Goal: Information Seeking & Learning: Learn about a topic

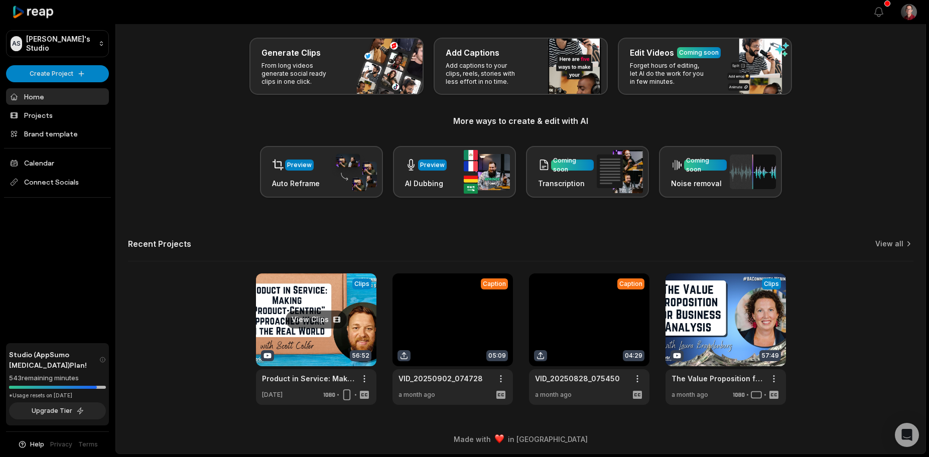
click at [330, 310] on link at bounding box center [316, 340] width 120 height 132
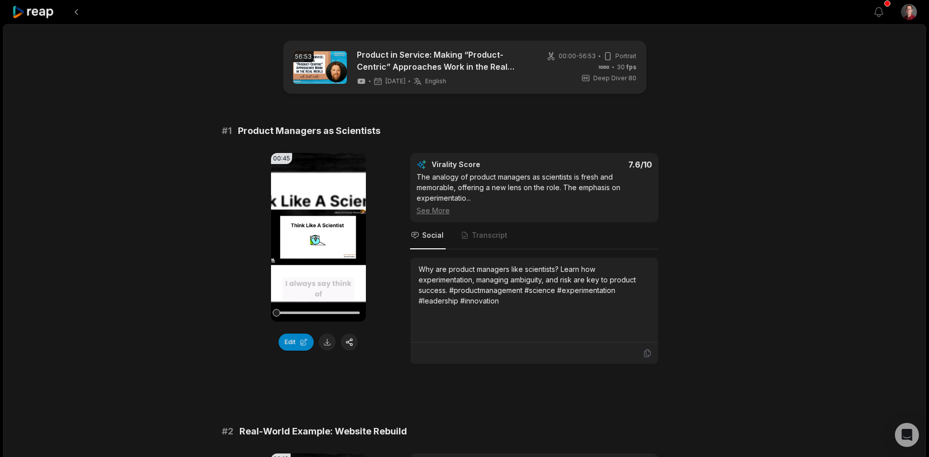
click at [446, 213] on div "See More" at bounding box center [534, 210] width 235 height 11
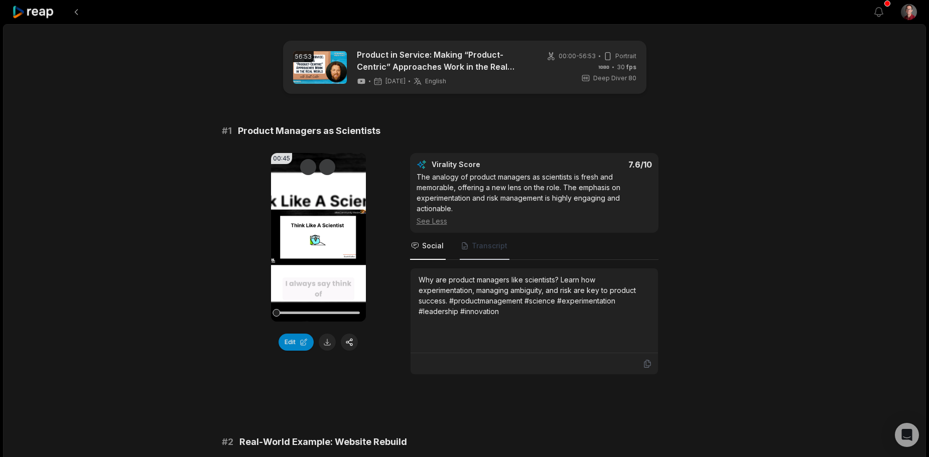
click at [476, 246] on span "Transcript" at bounding box center [490, 246] width 36 height 10
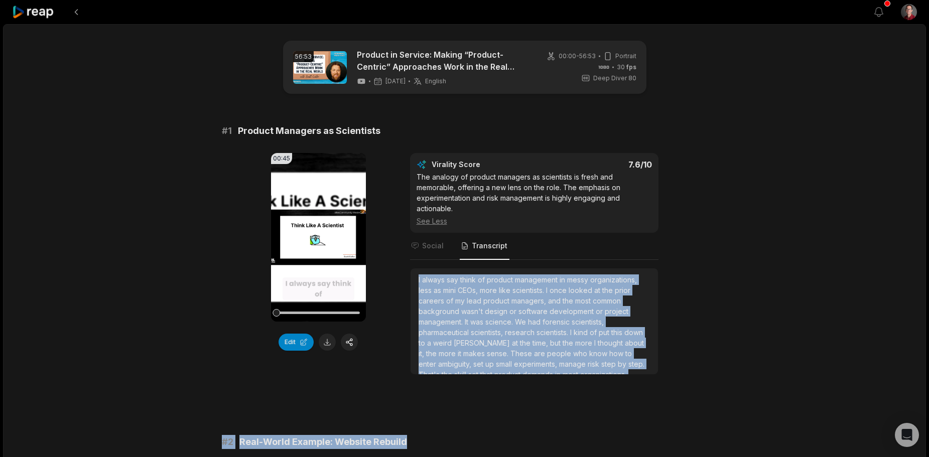
scroll to position [6, 0]
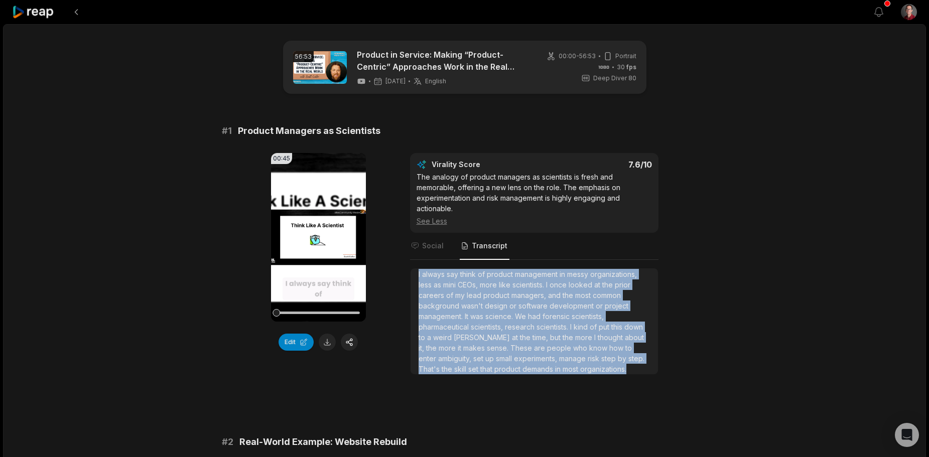
drag, startPoint x: 417, startPoint y: 280, endPoint x: 637, endPoint y: 366, distance: 235.9
click at [637, 366] on div "I always say think of product management in messy organizations, less as mini C…" at bounding box center [534, 322] width 247 height 106
copy div "I always say think of product management in messy organizations, less as mini C…"
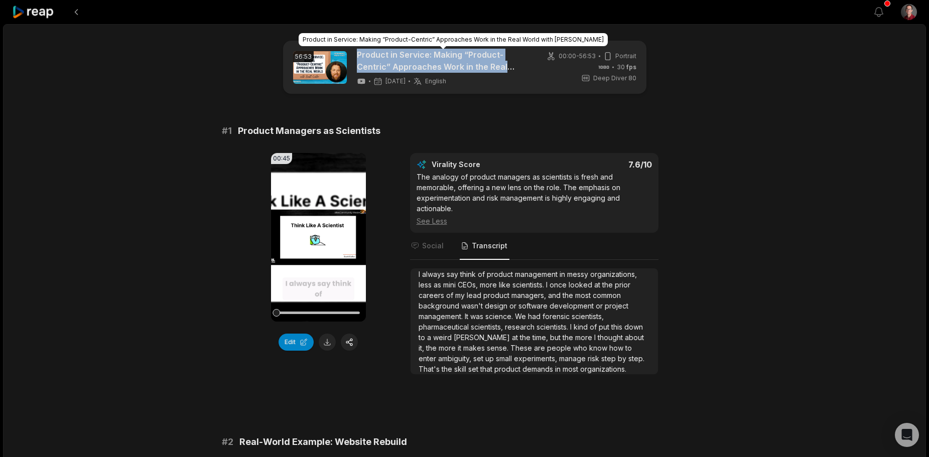
drag, startPoint x: 355, startPoint y: 53, endPoint x: 520, endPoint y: 65, distance: 165.1
click at [520, 65] on div "56:53 Product in Service: Making “Product-Centric” Approaches Work in the Real …" at bounding box center [411, 67] width 237 height 37
copy link "Product in Service: Making “Product-Centric” Approaches Work in the Real Wor"
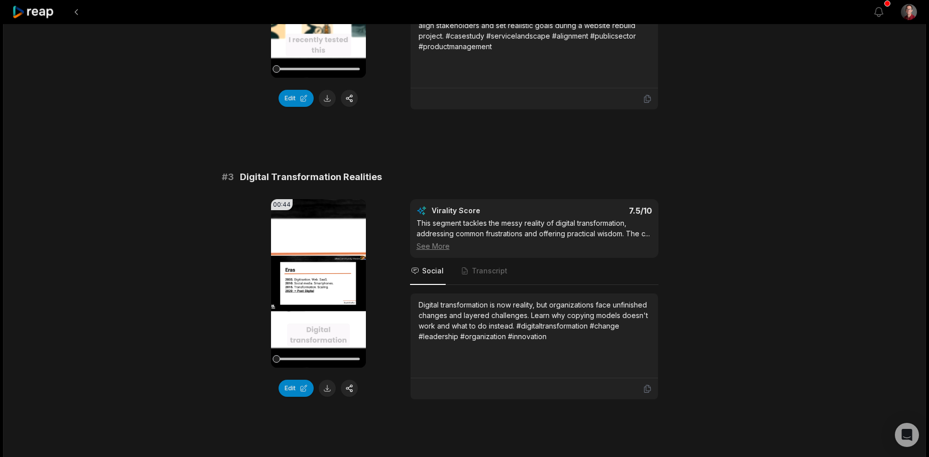
scroll to position [653, 0]
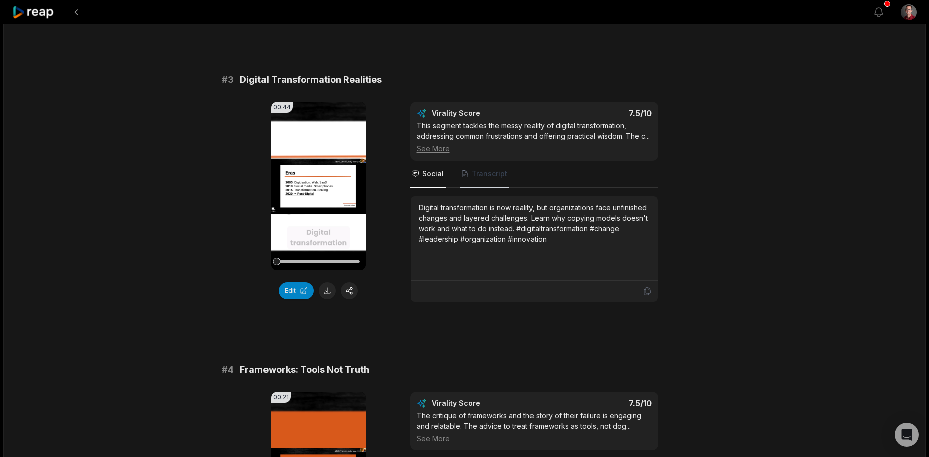
click at [470, 185] on span "Transcript" at bounding box center [485, 174] width 50 height 27
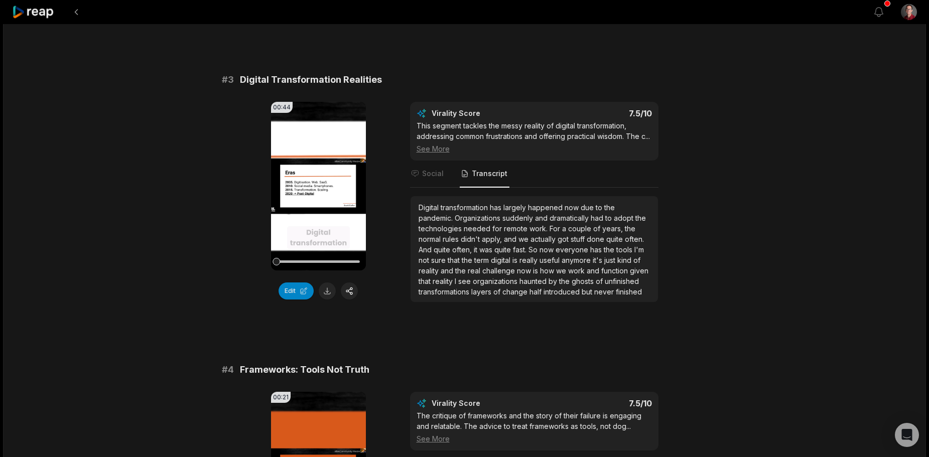
click at [422, 212] on span "Digital" at bounding box center [430, 207] width 22 height 9
click at [421, 212] on span "Digital" at bounding box center [430, 207] width 22 height 9
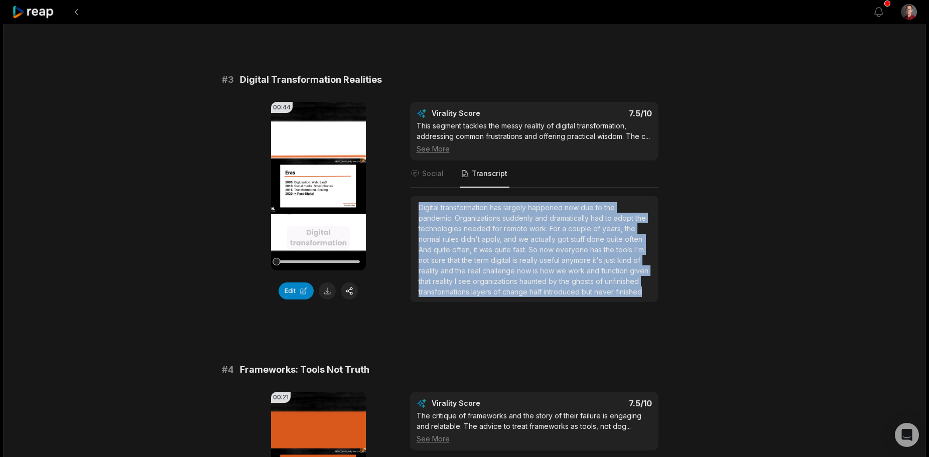
drag, startPoint x: 419, startPoint y: 217, endPoint x: 642, endPoint y: 304, distance: 238.7
click at [642, 297] on div "Digital transformation has largely happened now due to the pandemic. Organizati…" at bounding box center [534, 249] width 231 height 95
copy div "Digital transformation has largely happened now due to the pandemic. Organizati…"
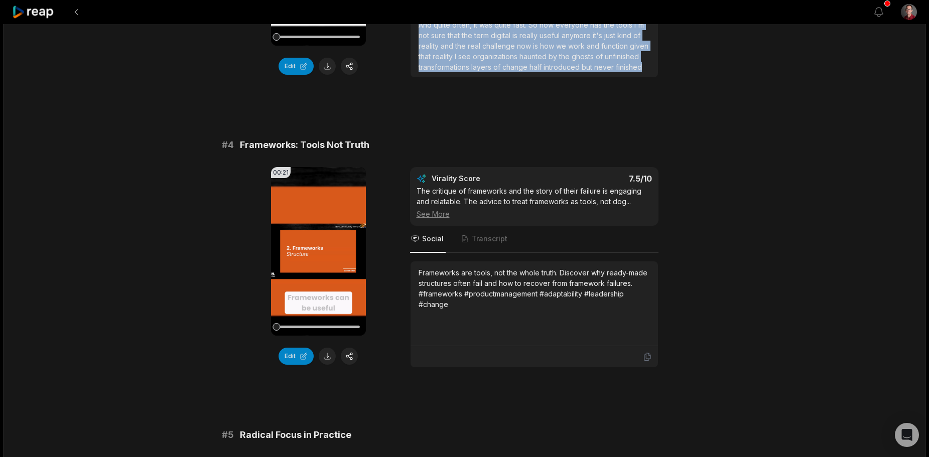
scroll to position [954, 0]
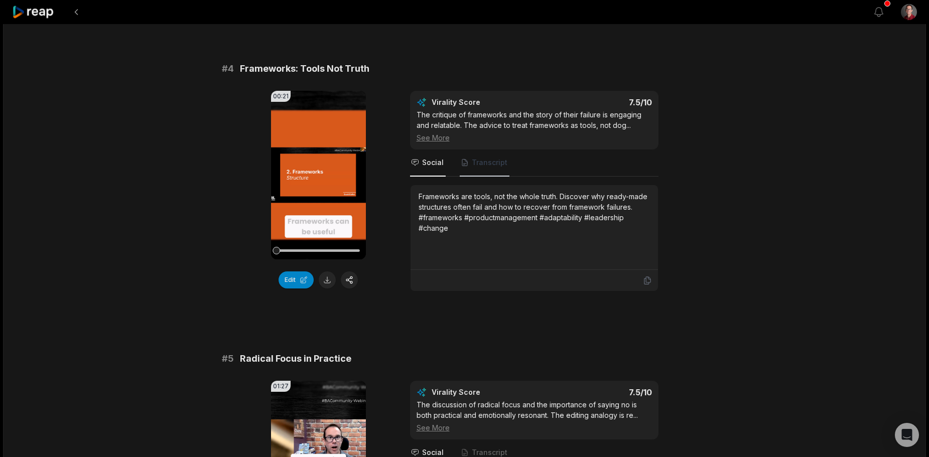
click at [488, 167] on span "Transcript" at bounding box center [485, 163] width 50 height 27
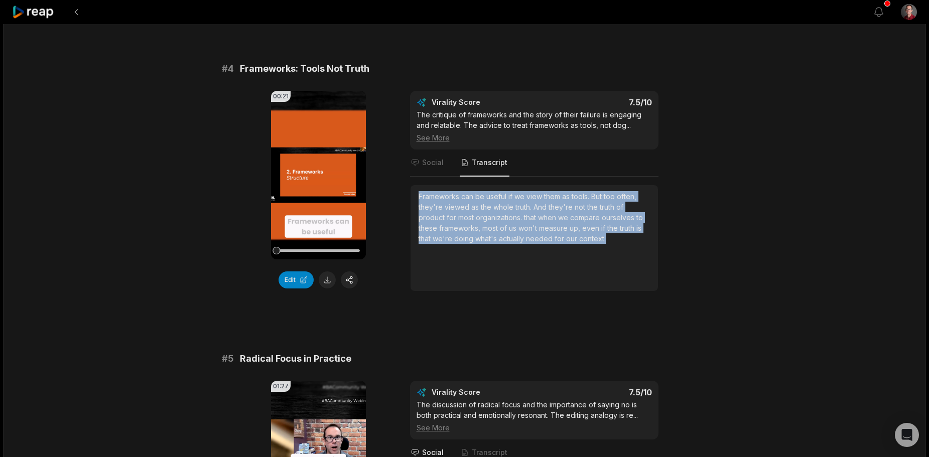
drag, startPoint x: 607, startPoint y: 253, endPoint x: 419, endPoint y: 209, distance: 193.4
click at [419, 209] on div "Frameworks can be useful if we view them as tools. But too often, they're viewe…" at bounding box center [534, 217] width 231 height 53
copy div "Frameworks can be useful if we view them as tools. But too often, they're viewe…"
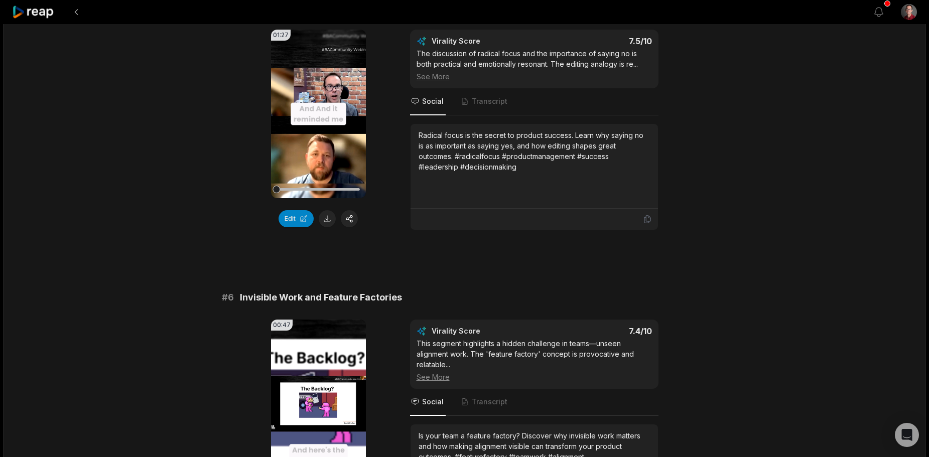
scroll to position [1406, 0]
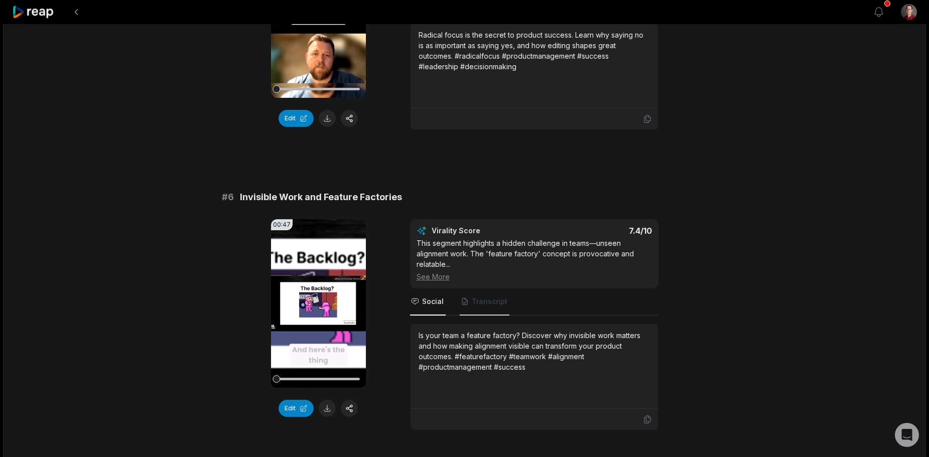
click at [491, 299] on span "Transcript" at bounding box center [485, 302] width 50 height 27
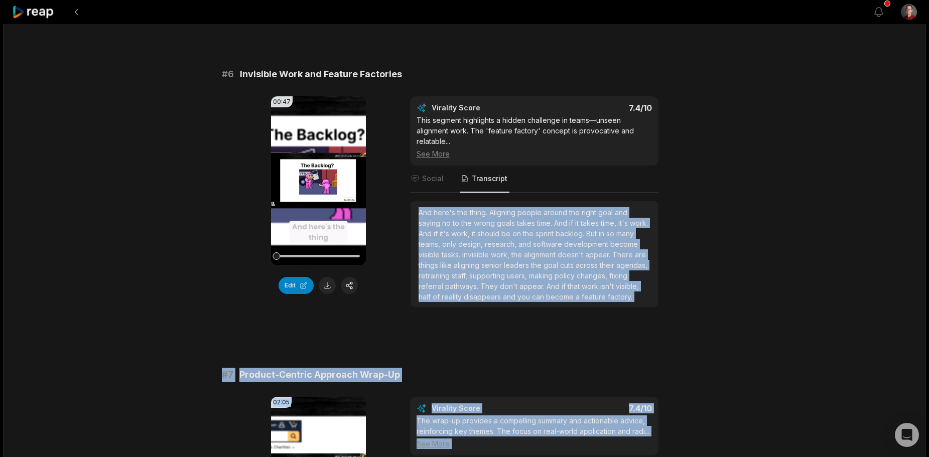
scroll to position [1606, 0]
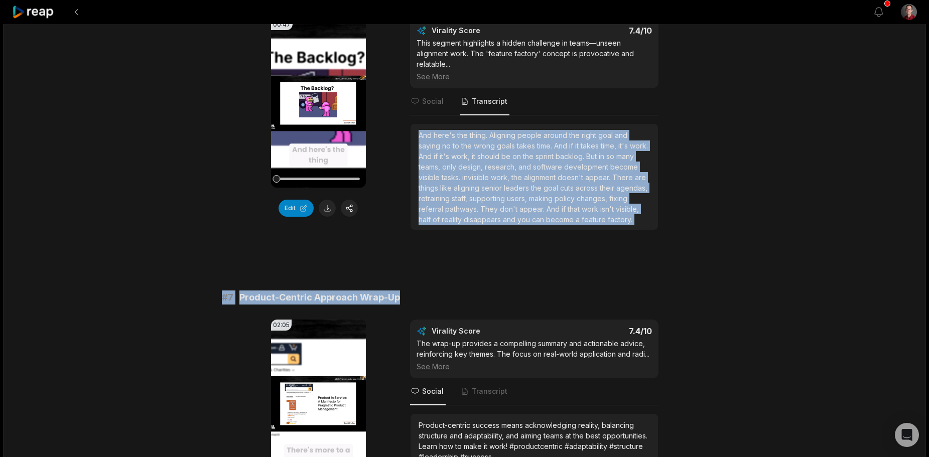
drag, startPoint x: 419, startPoint y: 346, endPoint x: 494, endPoint y: 241, distance: 128.7
copy div "And here's the thing. Aligning people around the right goal and saying no to th…"
click at [488, 225] on div "And here's the thing. Aligning people around the right goal and saying no to th…" at bounding box center [534, 177] width 231 height 95
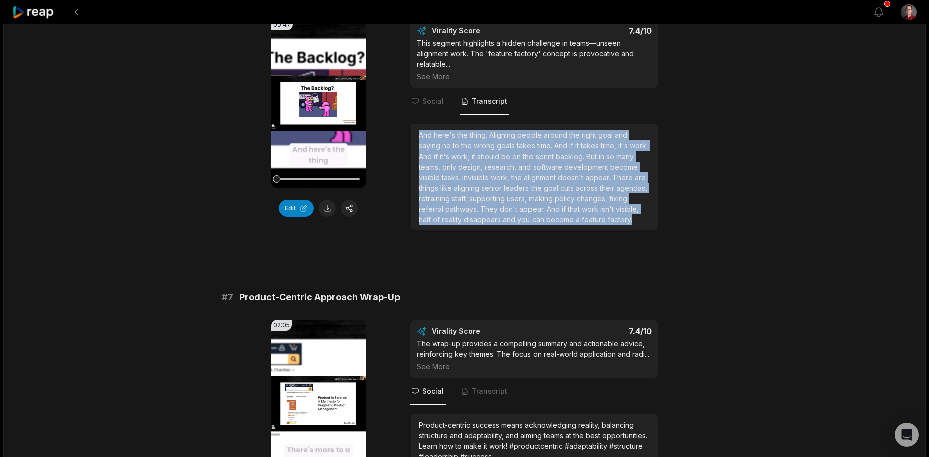
drag, startPoint x: 483, startPoint y: 237, endPoint x: 416, endPoint y: 143, distance: 115.9
click at [416, 143] on div "And here's the thing. Aligning people around the right goal and saying no to th…" at bounding box center [534, 177] width 247 height 106
copy div "And here's the thing. Aligning people around the right goal and saying no to th…"
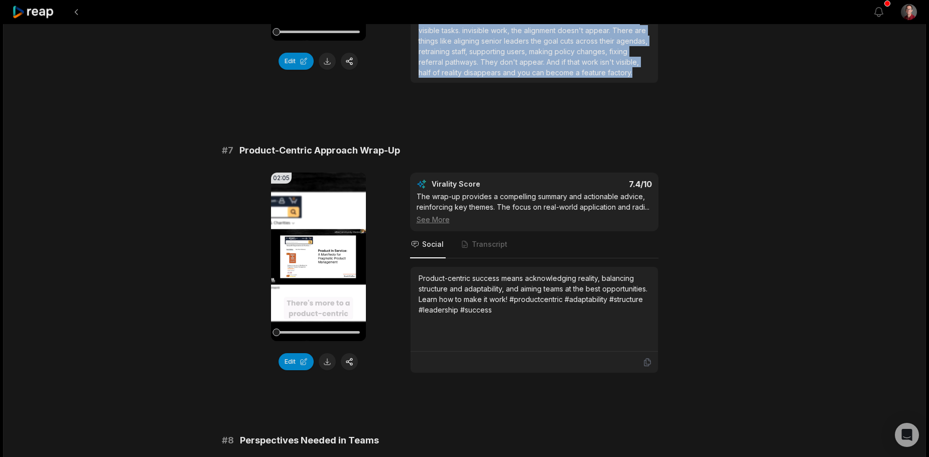
scroll to position [1757, 0]
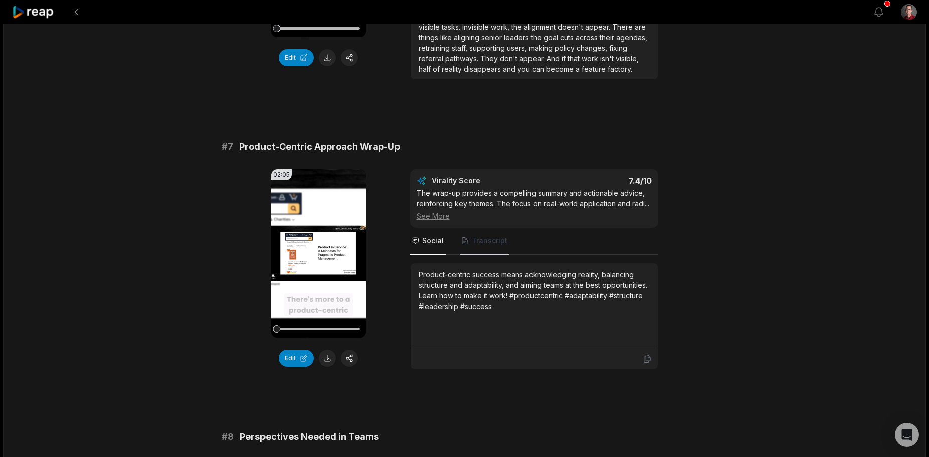
click at [473, 246] on span "Transcript" at bounding box center [490, 241] width 36 height 10
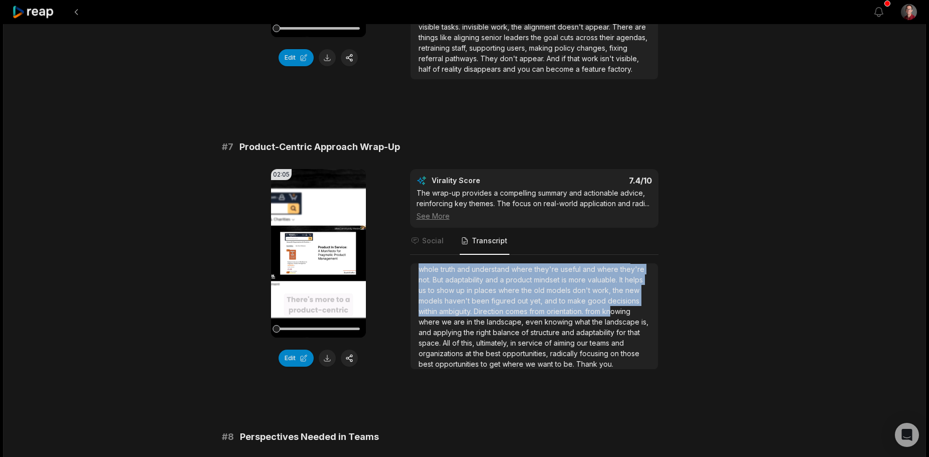
scroll to position [164, 0]
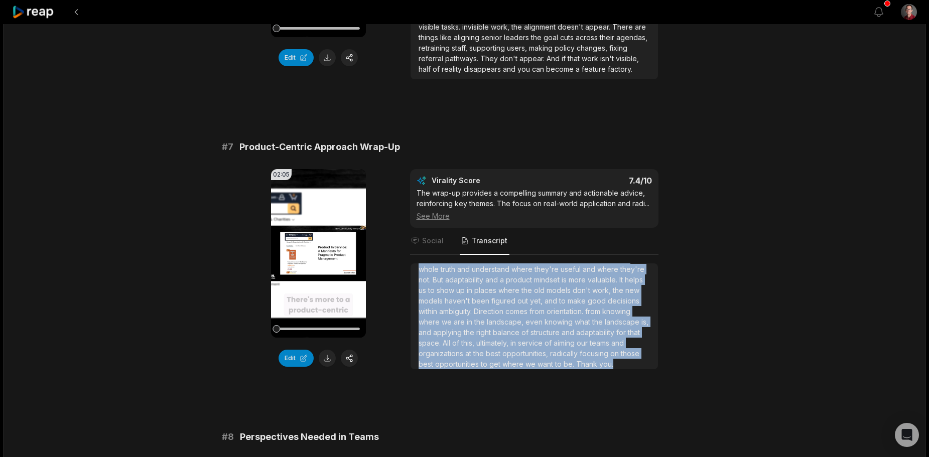
drag, startPoint x: 417, startPoint y: 283, endPoint x: 606, endPoint y: 373, distance: 209.7
click at [606, 369] on div "There's more to a product-centric approach than just popular frameworks. And th…" at bounding box center [534, 317] width 247 height 106
copy div "There's more to a product-centric approach than just popular frameworks. And th…"
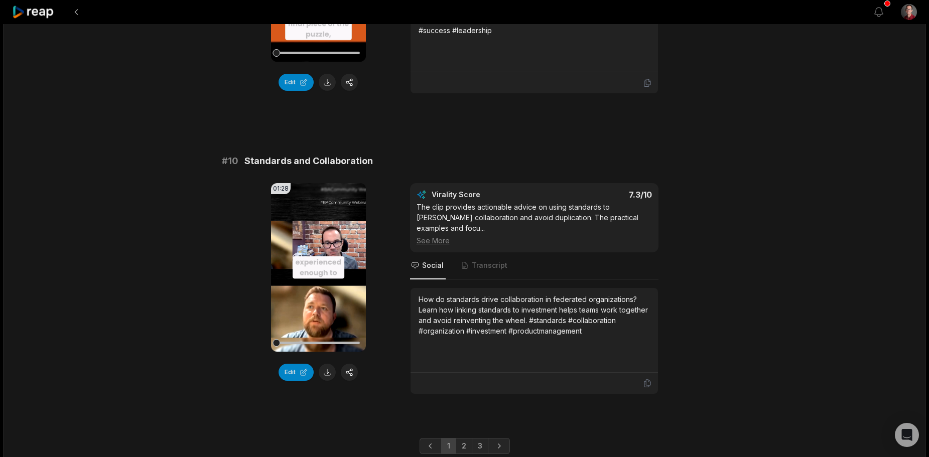
scroll to position [2661, 0]
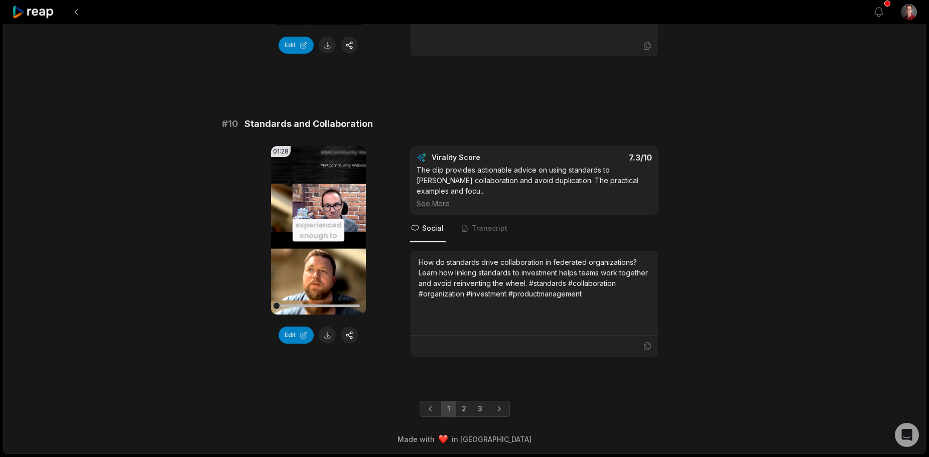
click at [463, 411] on link "2" at bounding box center [464, 409] width 17 height 16
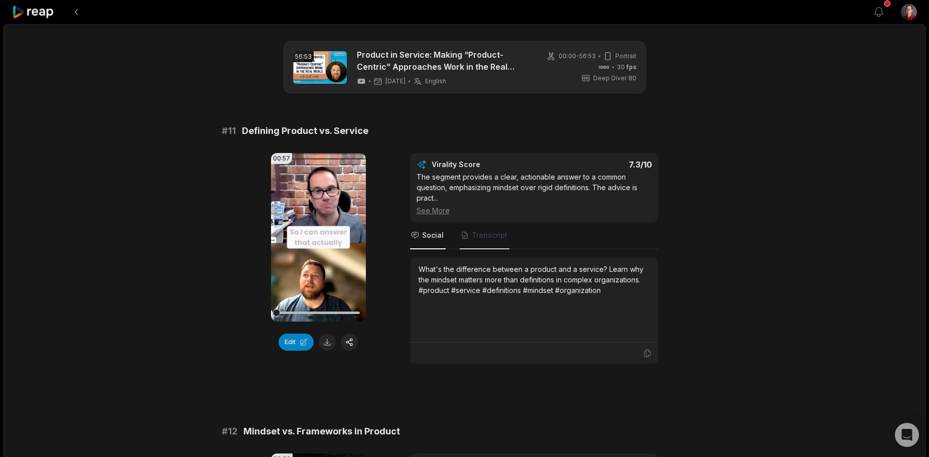
click at [481, 234] on span "Transcript" at bounding box center [490, 235] width 36 height 10
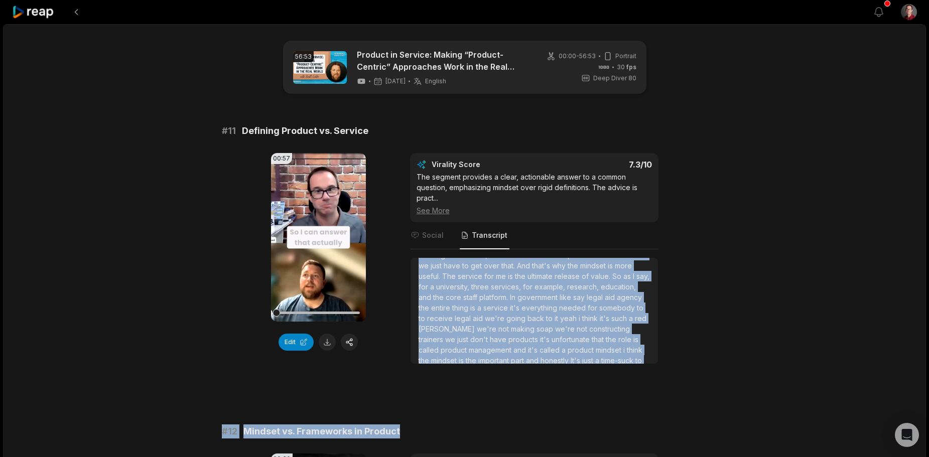
scroll to position [48, 0]
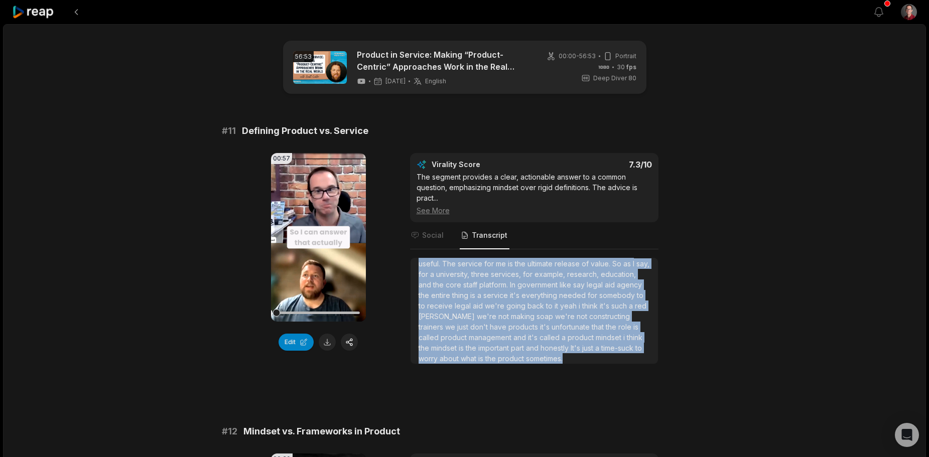
drag, startPoint x: 419, startPoint y: 272, endPoint x: 630, endPoint y: 360, distance: 228.9
click at [630, 360] on div "So I can answer that actually quite easily. So I don't think there are neat pro…" at bounding box center [534, 290] width 231 height 148
copy div "So I can answer that actually quite easily. So I don't think there are neat pro…"
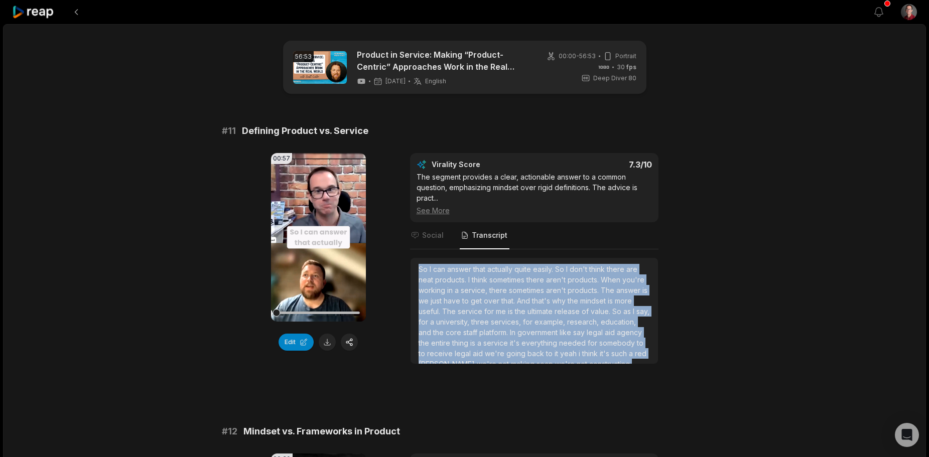
scroll to position [48, 0]
